Goal: Task Accomplishment & Management: Manage account settings

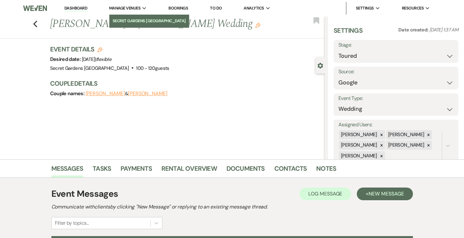
click at [135, 18] on li "Secret Gardens [GEOGRAPHIC_DATA]" at bounding box center [149, 21] width 73 height 6
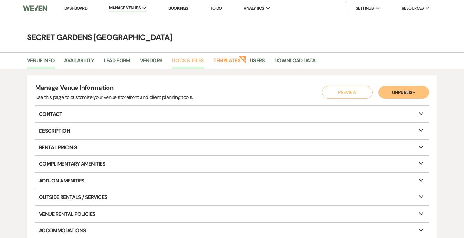
click at [194, 59] on link "Docs & Files" at bounding box center [188, 62] width 32 height 12
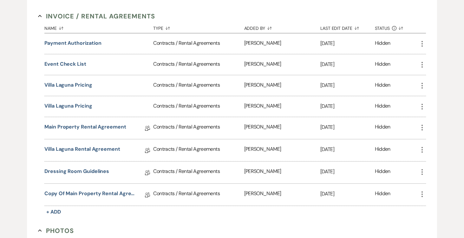
scroll to position [126, 0]
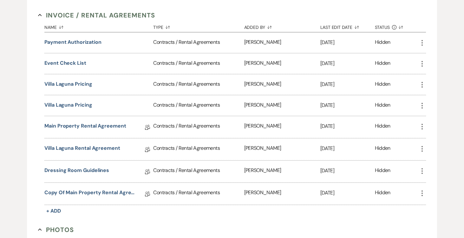
click at [423, 191] on icon "More" at bounding box center [423, 193] width 8 height 8
click at [441, 214] on button "Settings Gear Rename" at bounding box center [438, 216] width 39 height 11
select select "10"
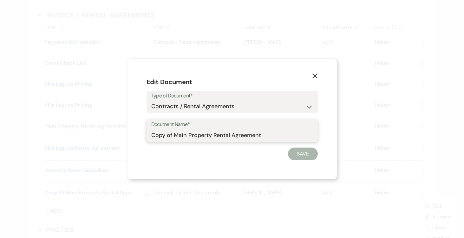
click at [173, 132] on input "Copy of Main Property Rental Agreement" at bounding box center [232, 135] width 162 height 12
click at [250, 135] on input "Main Property Rental Agreement" at bounding box center [232, 135] width 162 height 12
type input "Main Property Rental Agreement [DATE]"
click at [311, 152] on button "Save" at bounding box center [303, 154] width 30 height 13
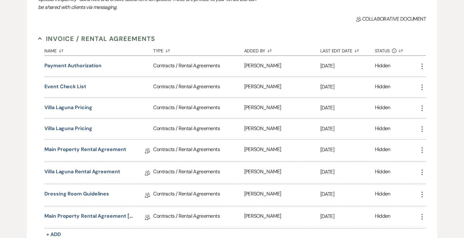
scroll to position [0, 0]
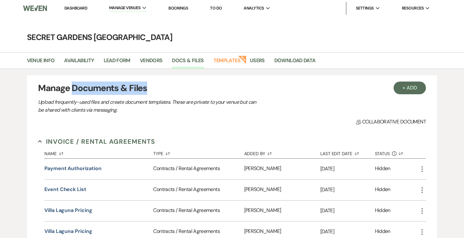
drag, startPoint x: 74, startPoint y: 88, endPoint x: 140, endPoint y: 88, distance: 66.0
click at [150, 85] on h3 "Manage Documents & Files" at bounding box center [232, 88] width 388 height 13
copy h3 "Documents & Files"
click at [71, 8] on link "Dashboard" at bounding box center [75, 7] width 23 height 5
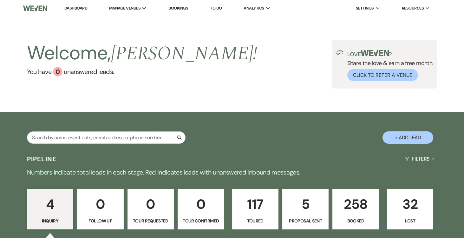
click at [351, 213] on p "258" at bounding box center [356, 204] width 38 height 21
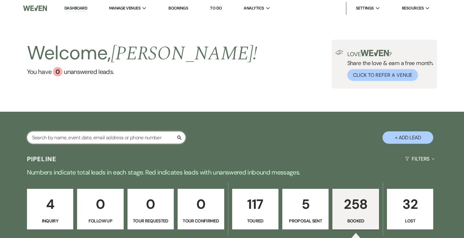
click at [83, 139] on input "text" at bounding box center [106, 137] width 159 height 12
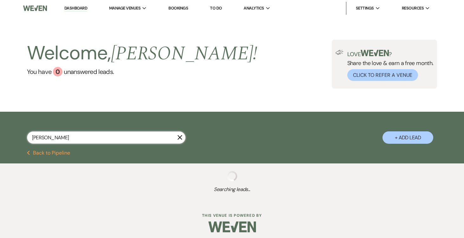
type input "sama"
select select "6"
select select "5"
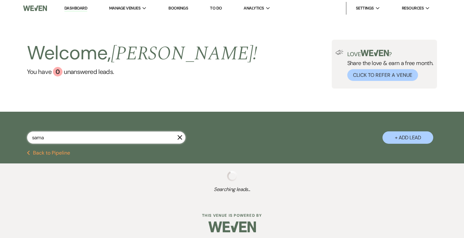
select select "8"
select select "7"
select select "5"
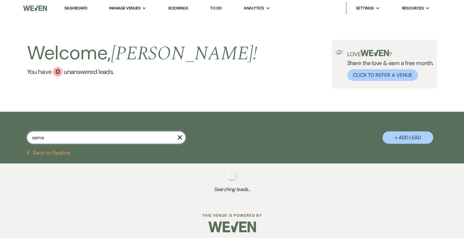
select select "8"
select select "5"
select select "6"
select select "5"
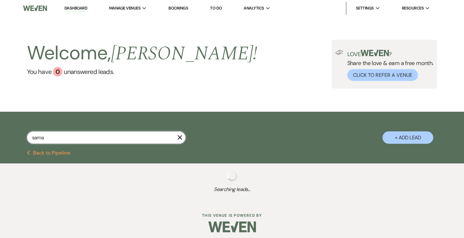
select select "5"
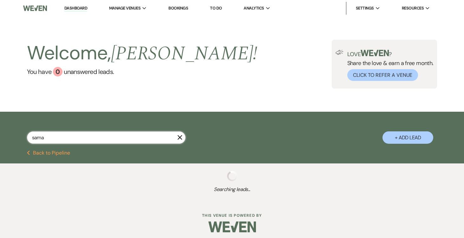
select select "5"
select select "8"
select select "6"
select select "5"
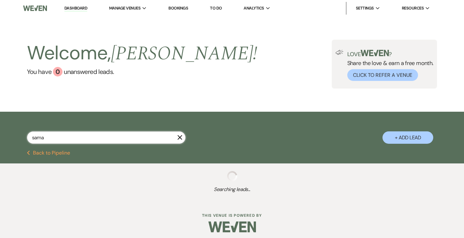
select select "5"
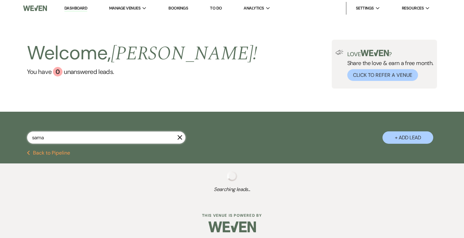
select select "5"
select select "8"
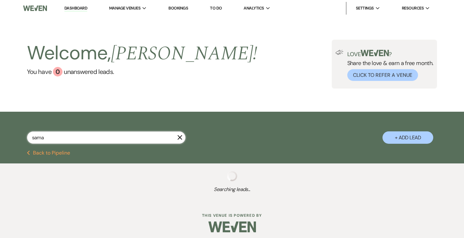
select select "11"
select select "5"
type input "saman"
select select "6"
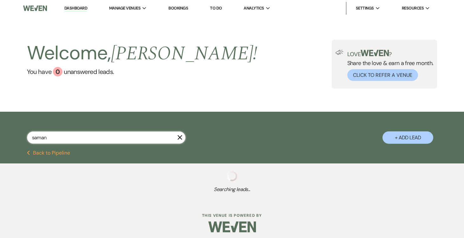
select select "5"
select select "8"
select select "6"
select select "5"
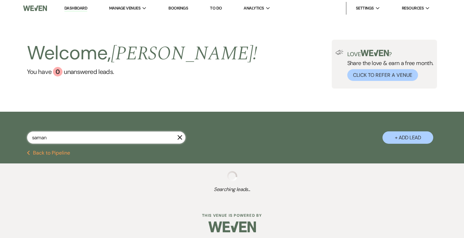
select select "5"
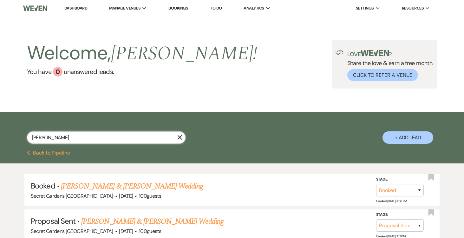
type input "[PERSON_NAME]"
select select "6"
select select "8"
select select "6"
select select "5"
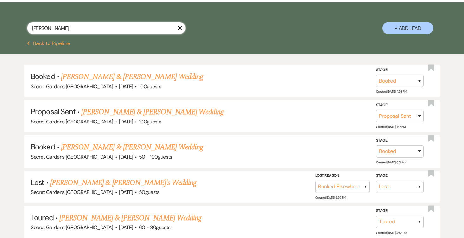
scroll to position [124, 0]
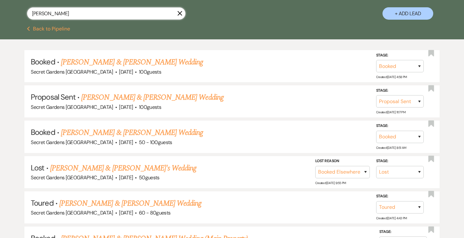
type input "[PERSON_NAME]"
click at [181, 153] on ul "Booked · [PERSON_NAME] & [PERSON_NAME] Wedding Secret Gardens [GEOGRAPHIC_DATA]…" at bounding box center [231, 189] width 415 height 279
